Goal: Task Accomplishment & Management: Manage account settings

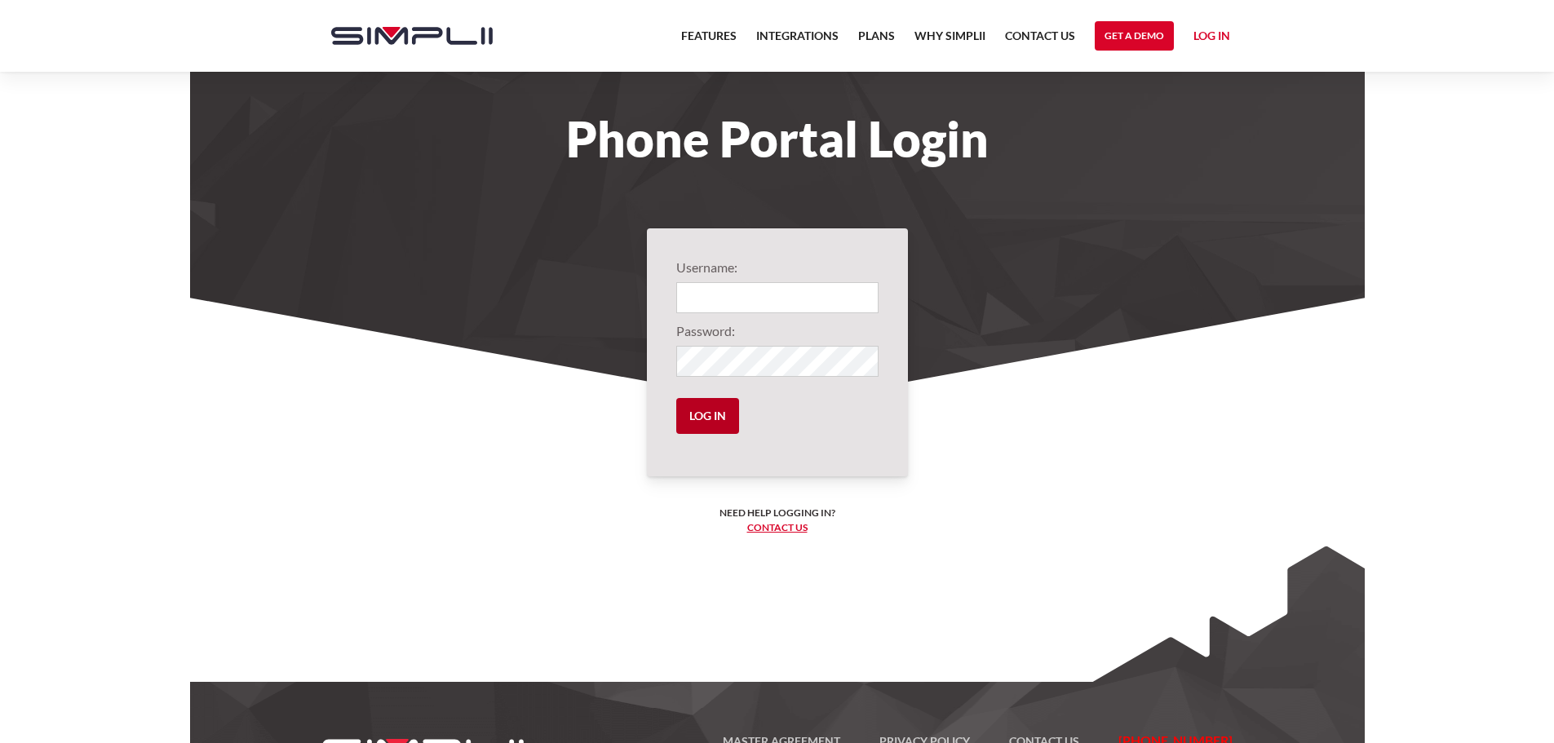
type input "1004@ZHawk"
click at [727, 414] on input "Log in" at bounding box center [707, 416] width 63 height 36
click at [705, 413] on input "Log in" at bounding box center [707, 416] width 63 height 36
click at [710, 418] on input "Log in" at bounding box center [707, 416] width 63 height 36
type input "1004@ZHawk"
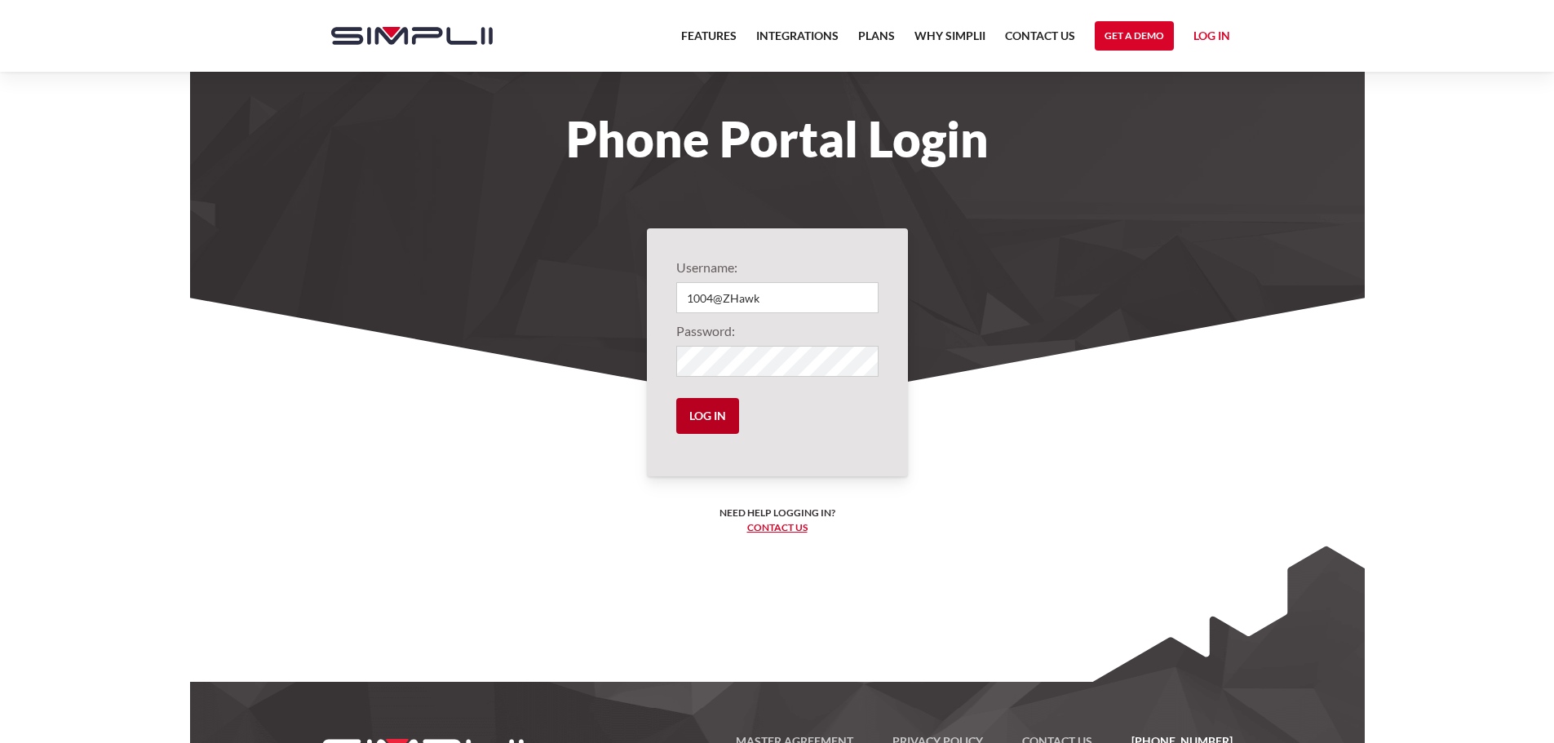
click at [696, 418] on input "Log in" at bounding box center [707, 416] width 63 height 36
click at [692, 426] on input "Log in" at bounding box center [707, 416] width 63 height 36
click at [688, 418] on input "Log in" at bounding box center [707, 416] width 63 height 36
